Goal: Ask a question

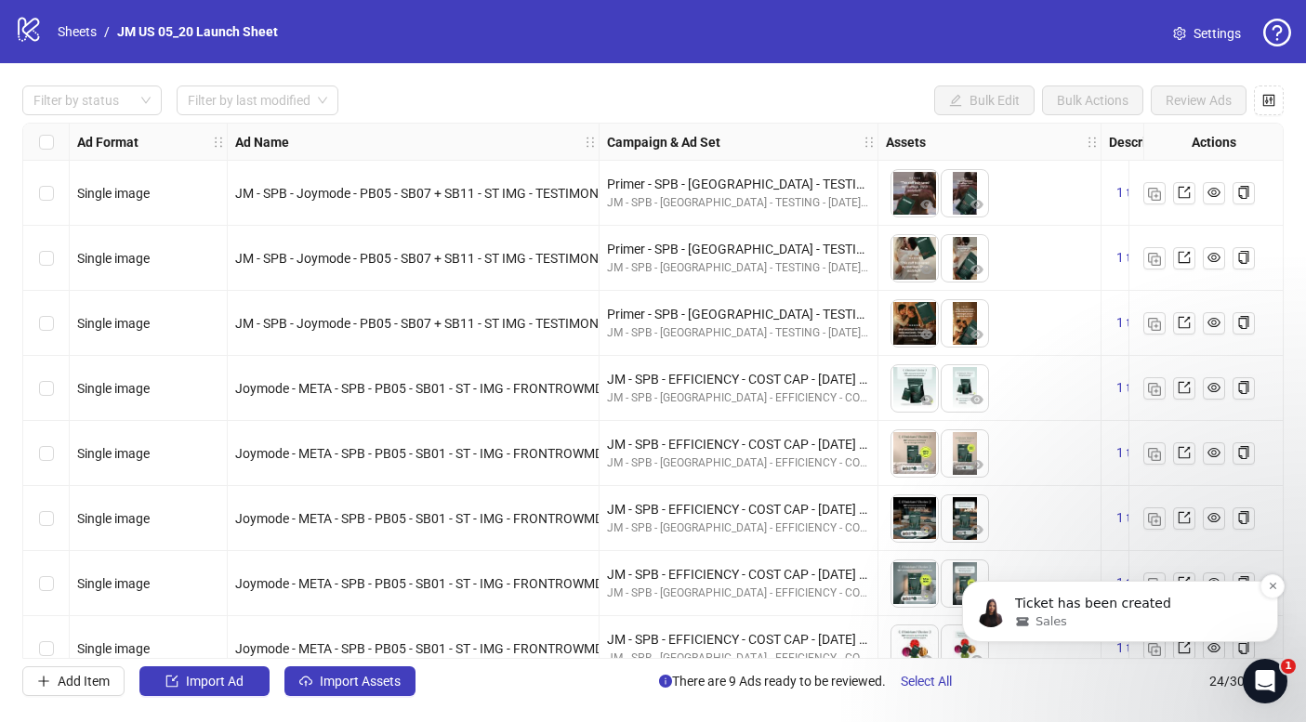
scroll to position [343, 0]
click at [1065, 606] on p "Ticket has been created" at bounding box center [1135, 604] width 240 height 19
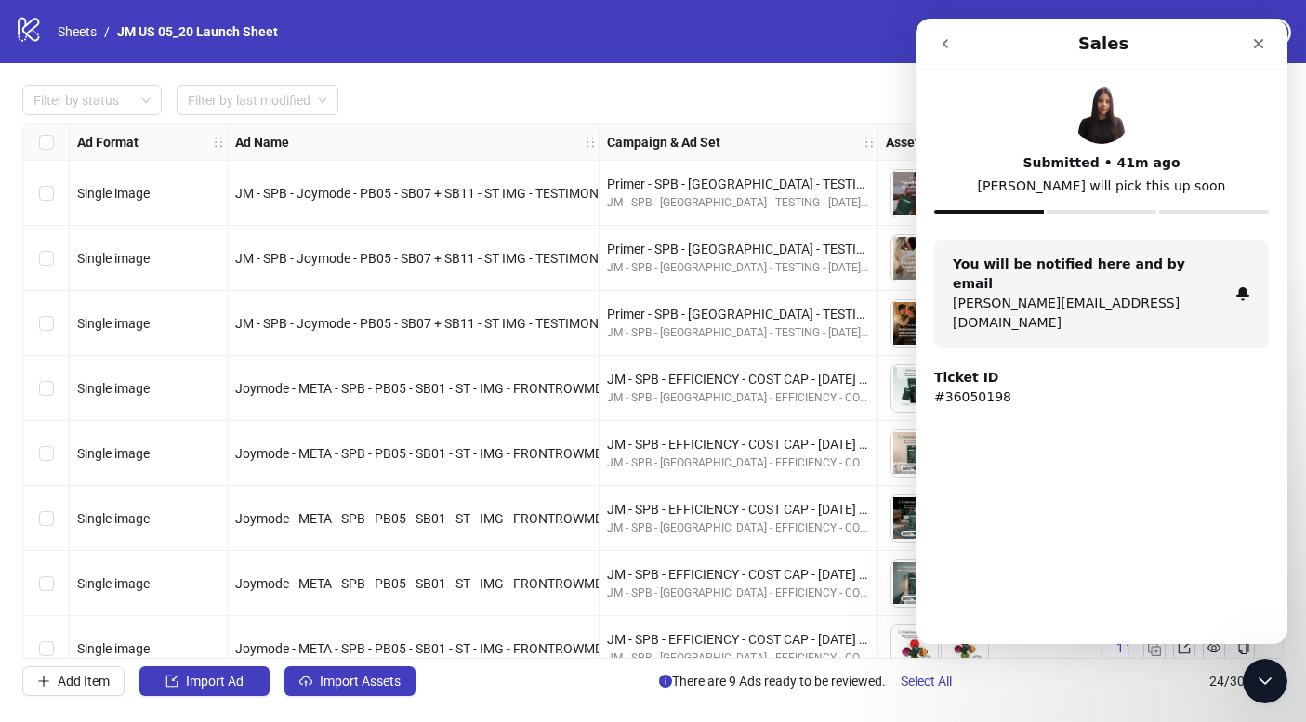
click at [936, 31] on button "go back" at bounding box center [945, 43] width 35 height 35
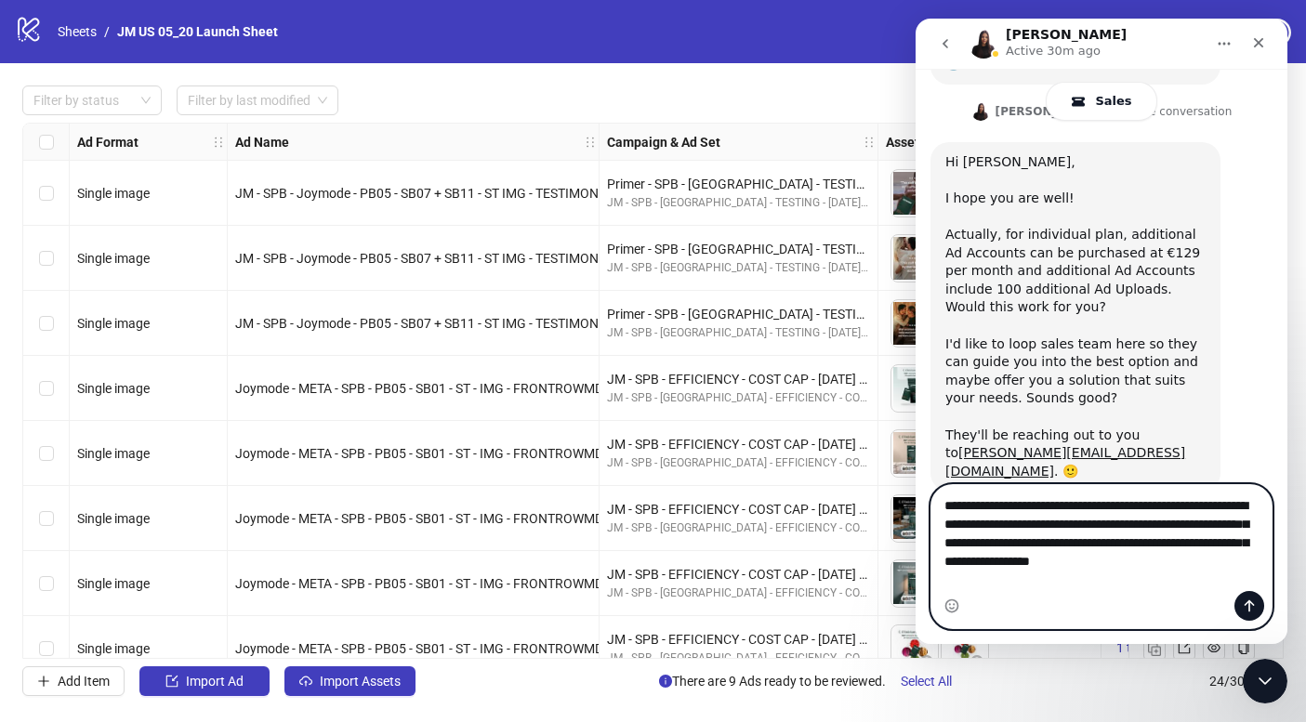
scroll to position [417, 0]
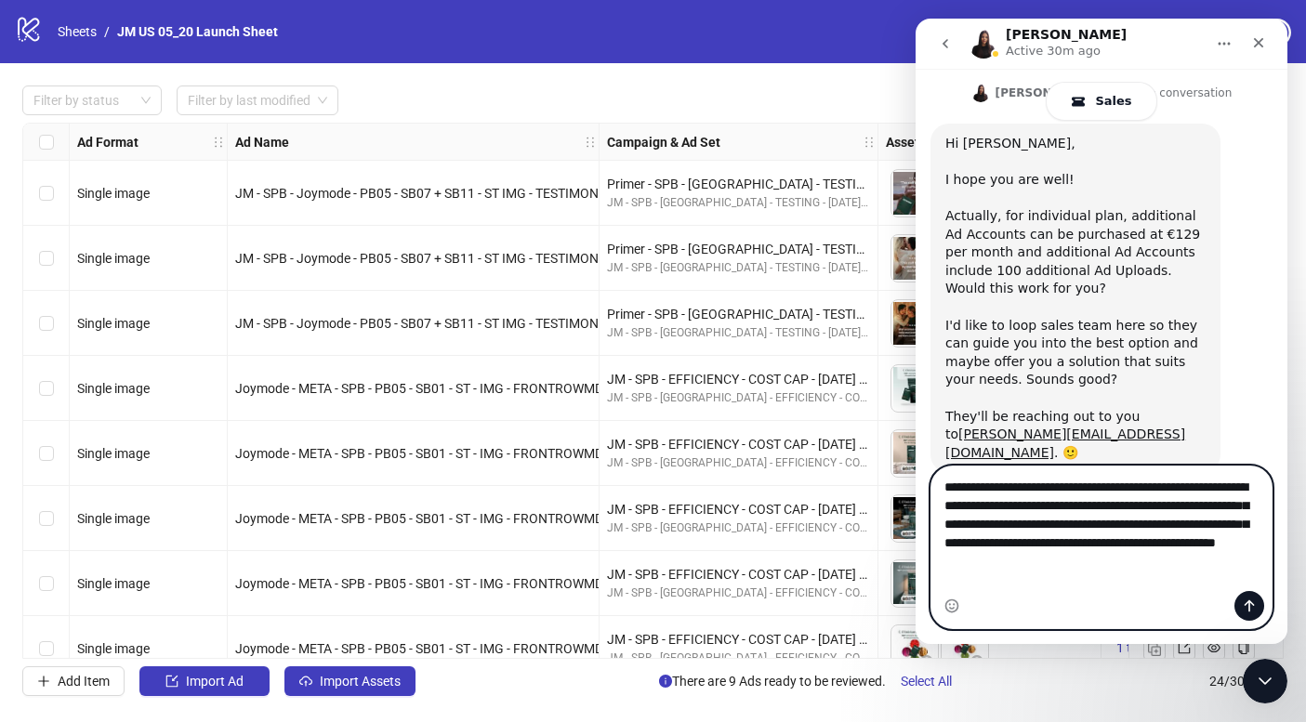
type textarea "**********"
click at [1256, 601] on icon "Send a message…" at bounding box center [1249, 606] width 15 height 15
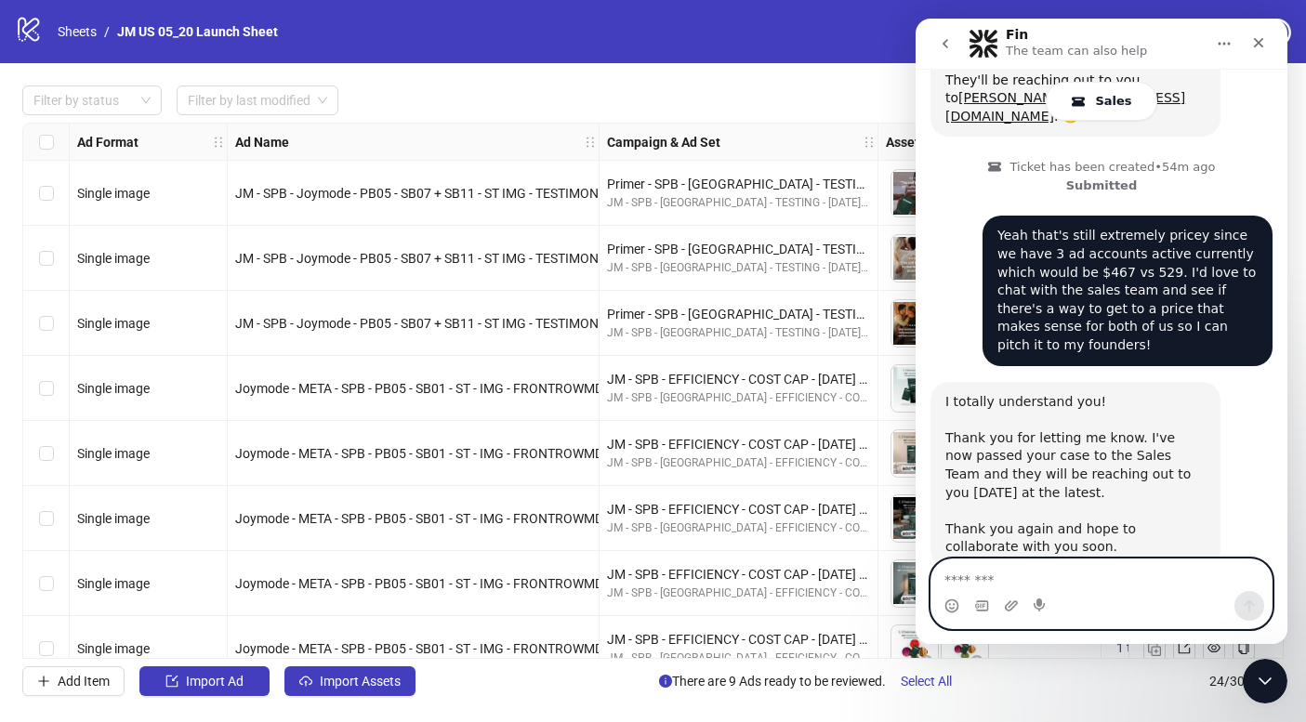
scroll to position [755, 0]
